Goal: Find specific page/section: Find specific page/section

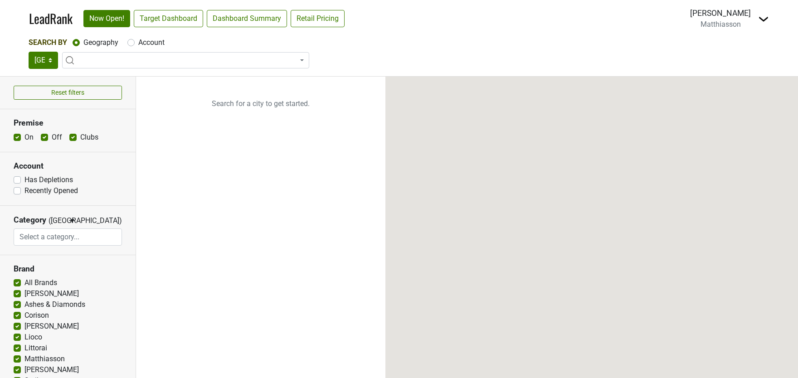
select select
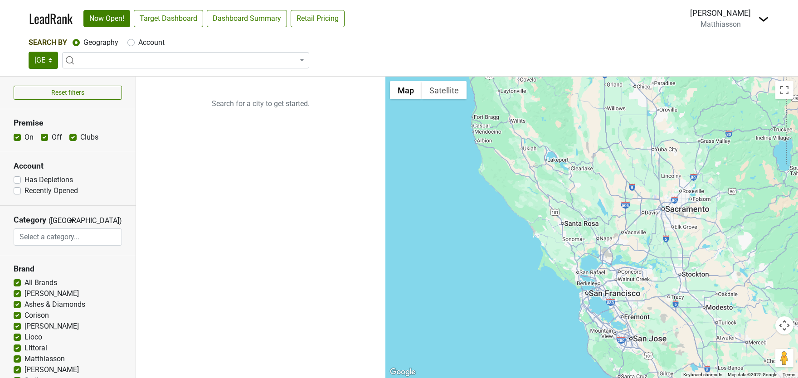
click at [761, 20] on img at bounding box center [763, 19] width 11 height 11
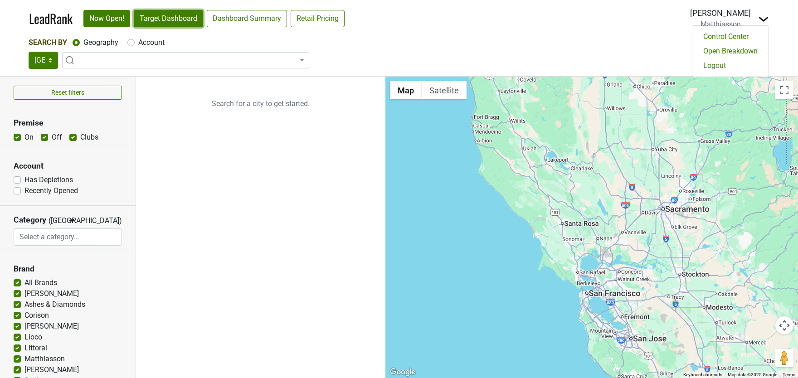
click at [172, 26] on link "Target Dashboard" at bounding box center [168, 18] width 69 height 17
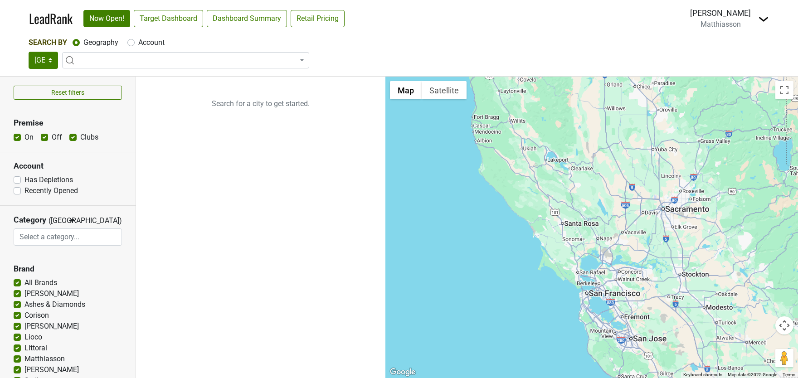
click at [120, 55] on span at bounding box center [185, 60] width 247 height 16
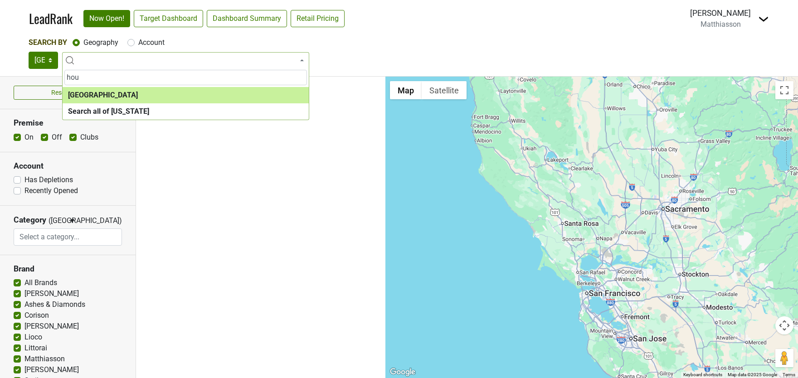
type input "hou"
select select "1108"
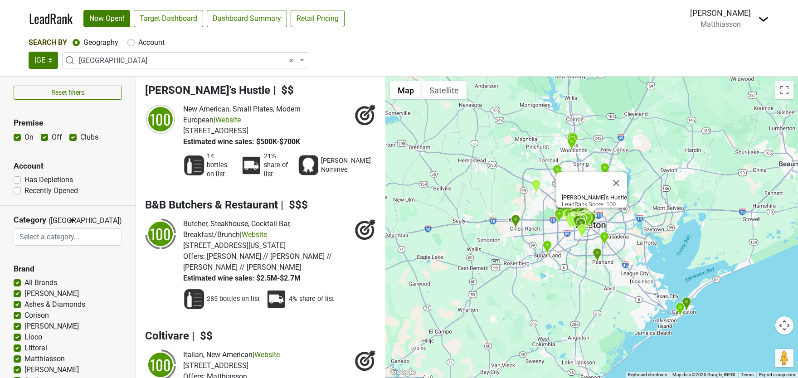
click at [764, 19] on img at bounding box center [763, 19] width 11 height 11
click at [741, 48] on link "Open Breakdown" at bounding box center [731, 51] width 76 height 15
click at [138, 40] on label "Account" at bounding box center [151, 42] width 26 height 11
click at [131, 40] on input "Account" at bounding box center [130, 41] width 7 height 9
radio input "true"
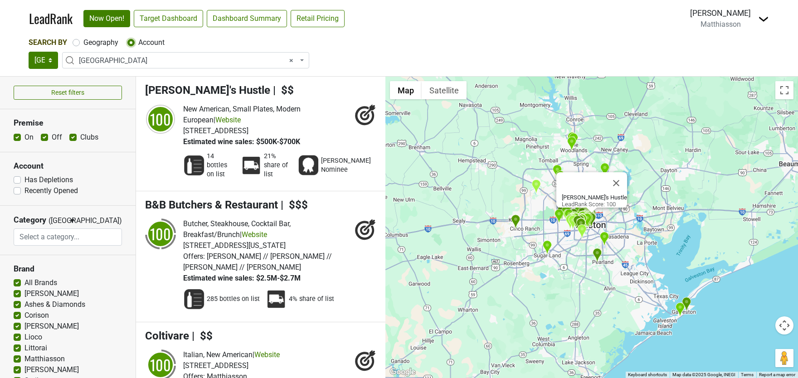
select select
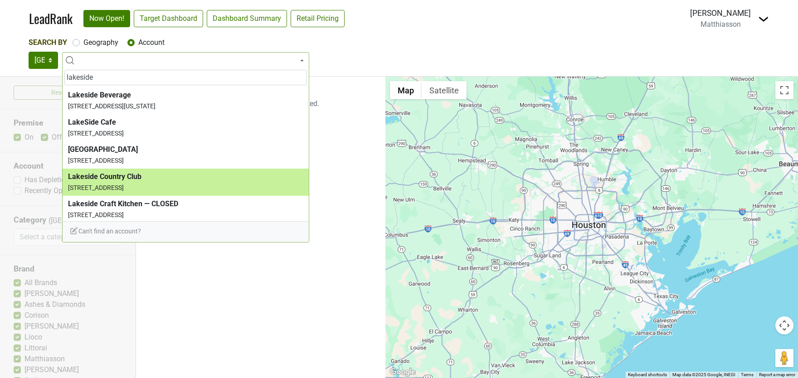
type input "lakeside"
select select "3741"
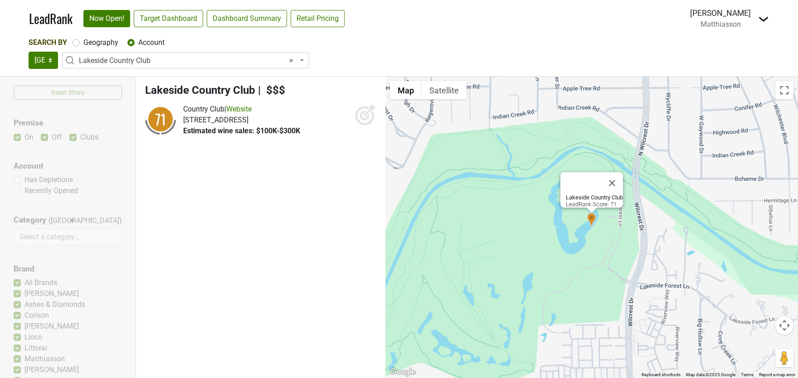
click at [367, 114] on icon at bounding box center [366, 115] width 22 height 22
select select
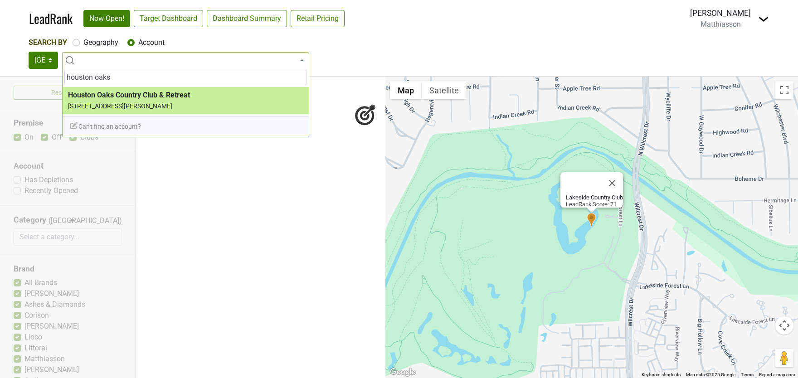
type input "houston oaks"
select select "4984"
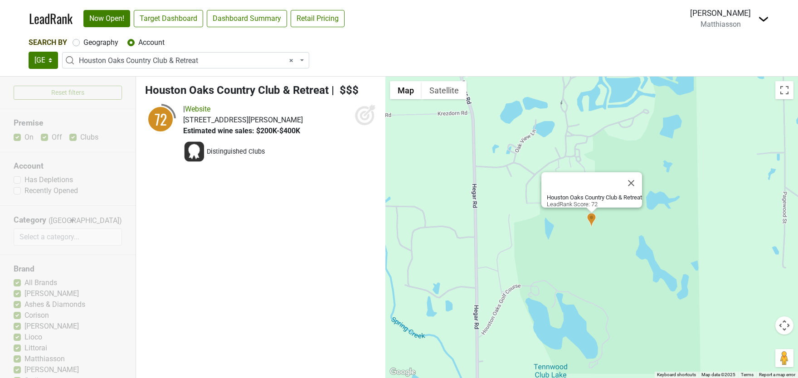
click at [367, 109] on icon at bounding box center [366, 115] width 22 height 22
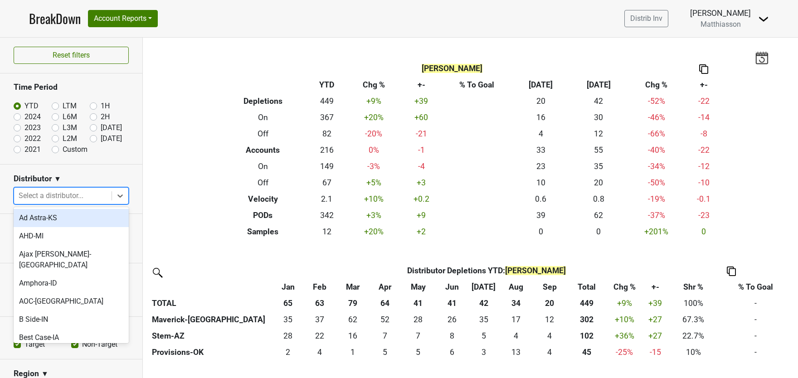
click at [70, 193] on div at bounding box center [63, 196] width 88 height 13
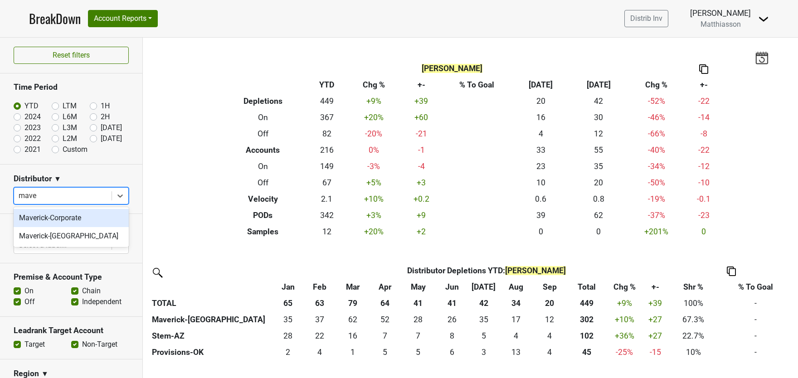
type input "maver"
click at [66, 236] on div "Maverick-TX" at bounding box center [71, 236] width 115 height 18
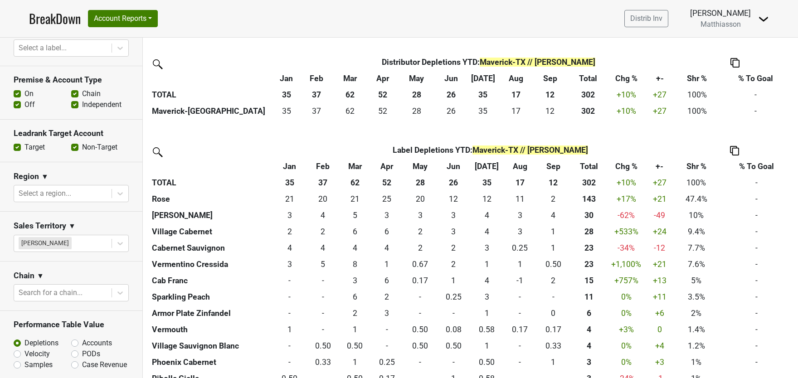
scroll to position [210, 0]
click at [158, 24] on button "Account Reports" at bounding box center [123, 18] width 70 height 17
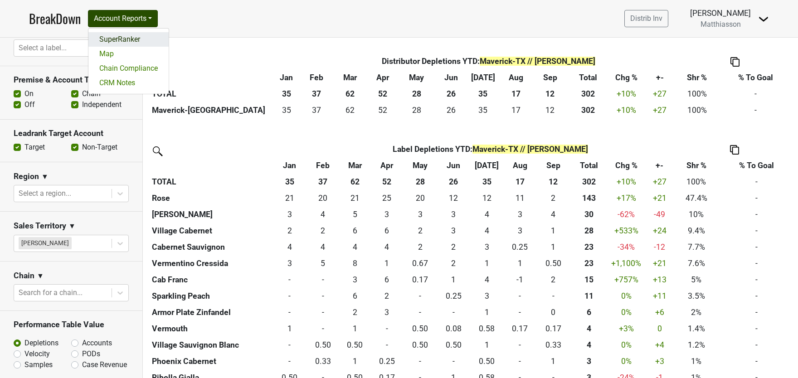
click at [139, 39] on link "SuperRanker" at bounding box center [128, 39] width 80 height 15
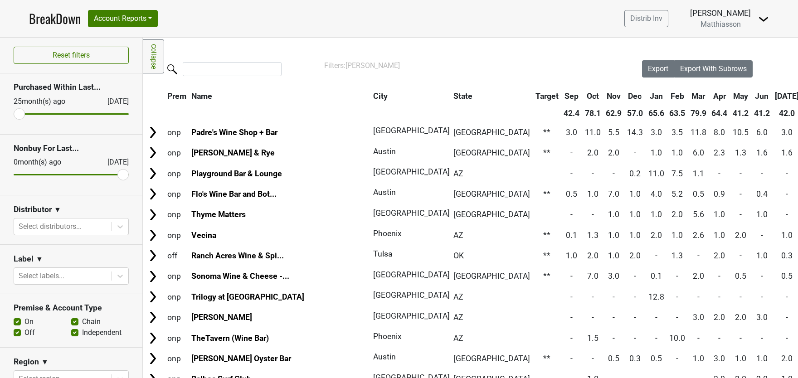
click at [371, 94] on th "City" at bounding box center [408, 96] width 75 height 16
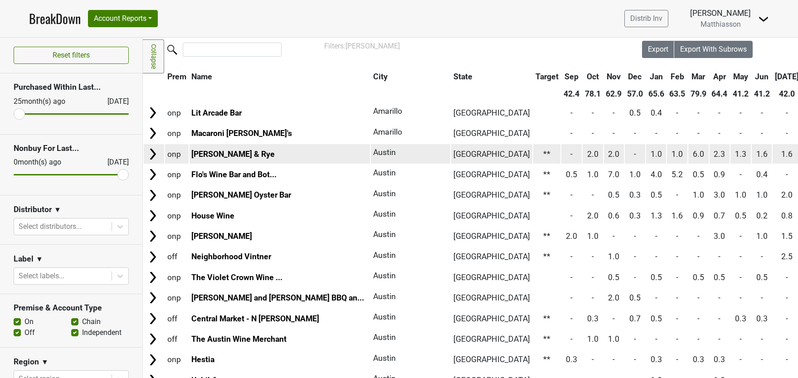
scroll to position [35, 0]
